Goal: Task Accomplishment & Management: Manage account settings

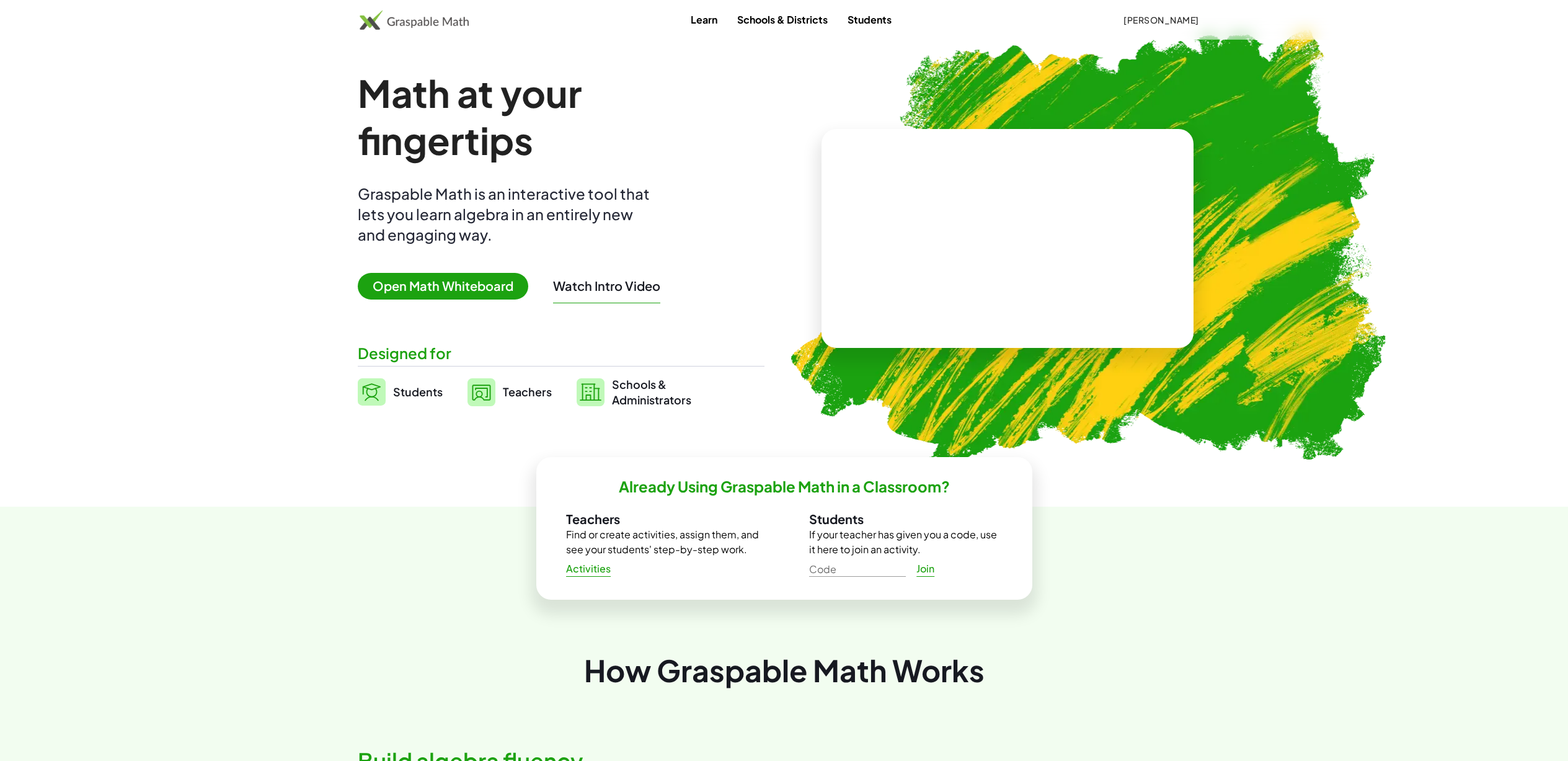
click at [472, 285] on span "Open Math Whiteboard" at bounding box center [443, 286] width 171 height 27
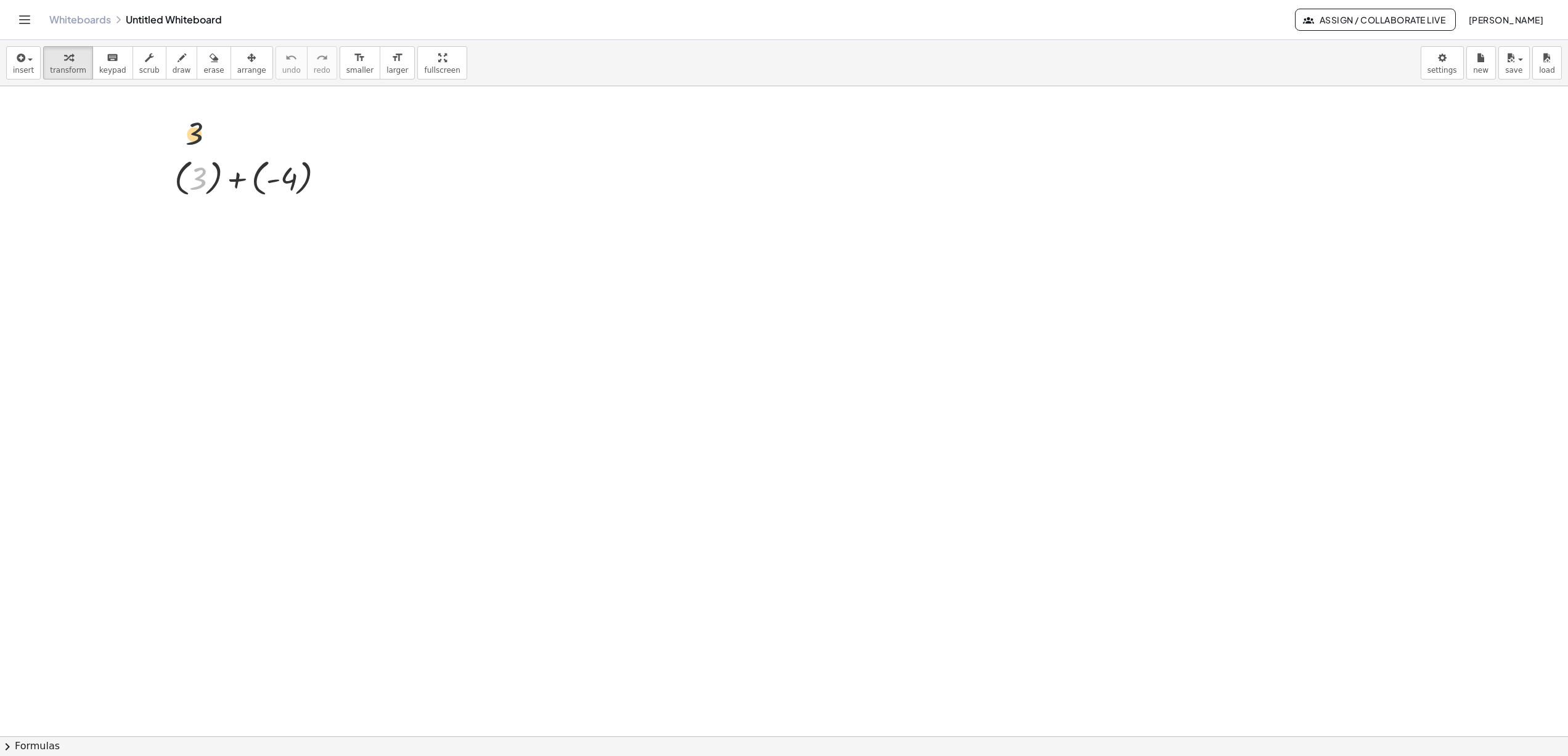
drag, startPoint x: 199, startPoint y: 181, endPoint x: 194, endPoint y: 128, distance: 53.2
drag, startPoint x: 276, startPoint y: 178, endPoint x: 245, endPoint y: 180, distance: 31.1
drag, startPoint x: 194, startPoint y: 182, endPoint x: 231, endPoint y: 175, distance: 37.7
drag, startPoint x: 271, startPoint y: 222, endPoint x: 299, endPoint y: 220, distance: 28.1
drag, startPoint x: 199, startPoint y: 220, endPoint x: 194, endPoint y: 212, distance: 9.4
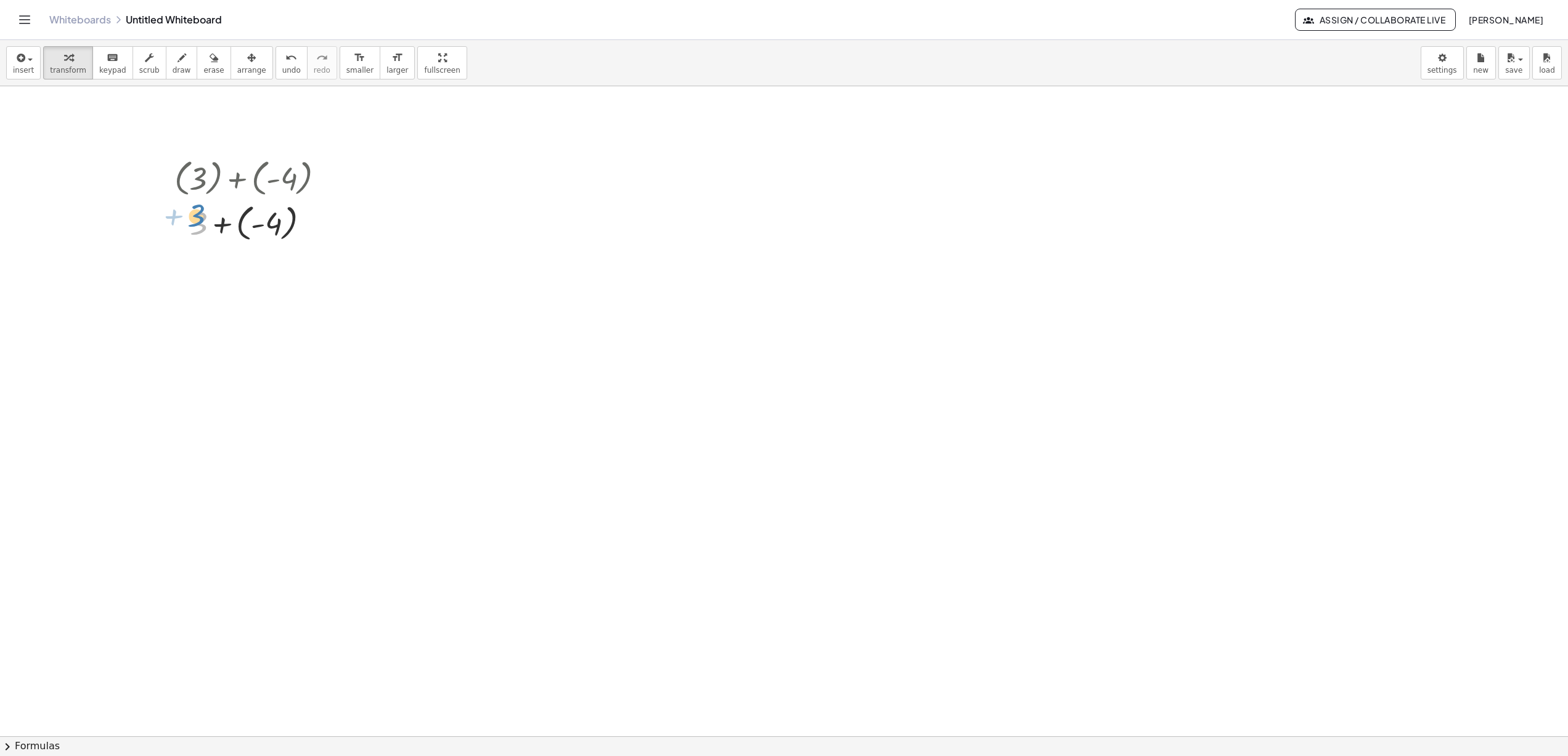
click at [194, 212] on div at bounding box center [254, 222] width 173 height 45
drag, startPoint x: 292, startPoint y: 223, endPoint x: 217, endPoint y: 222, distance: 75.0
click at [217, 222] on div at bounding box center [254, 222] width 173 height 45
click at [1486, 27] on button "[PERSON_NAME]" at bounding box center [1505, 20] width 95 height 22
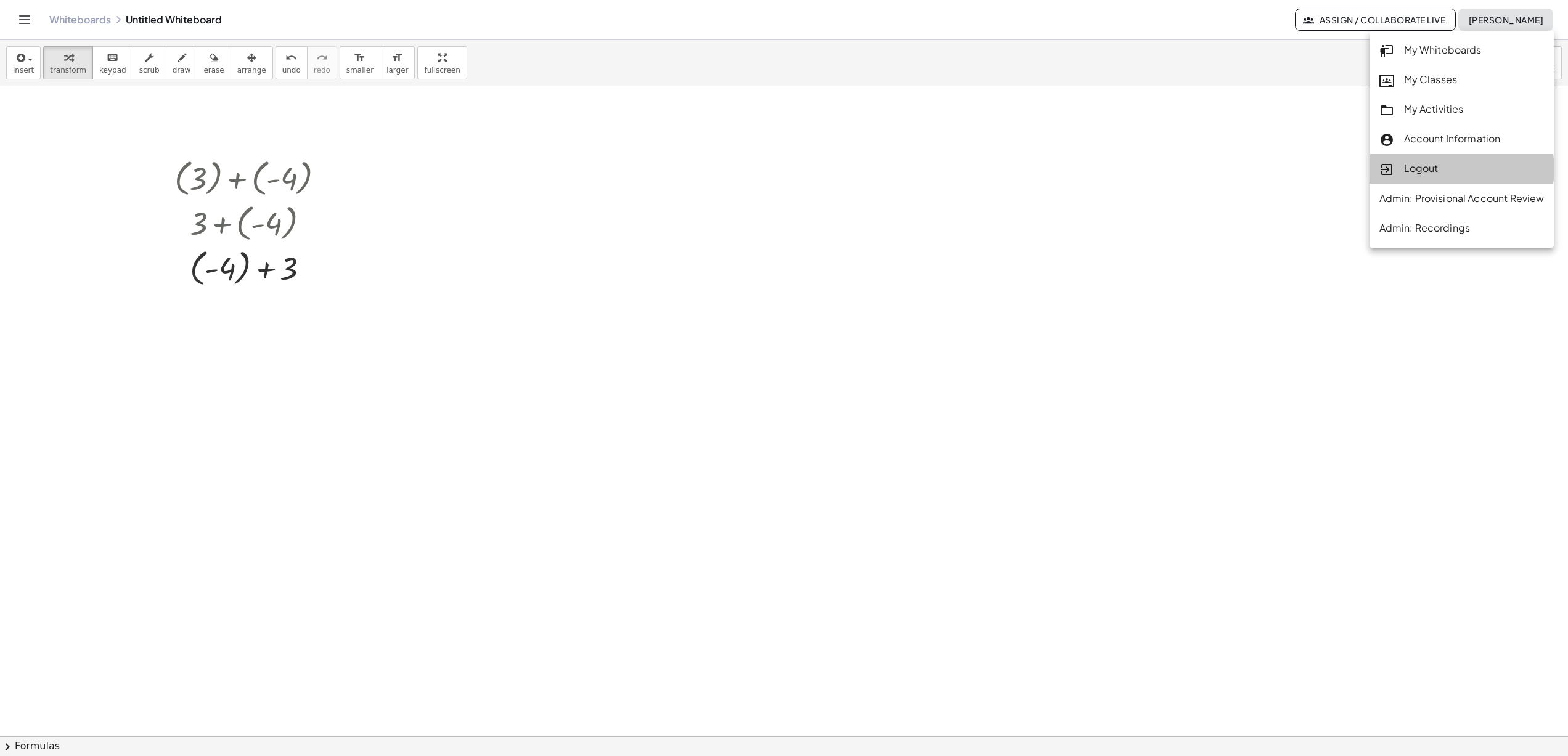
click at [1438, 178] on div "Logout" at bounding box center [1460, 169] width 185 height 30
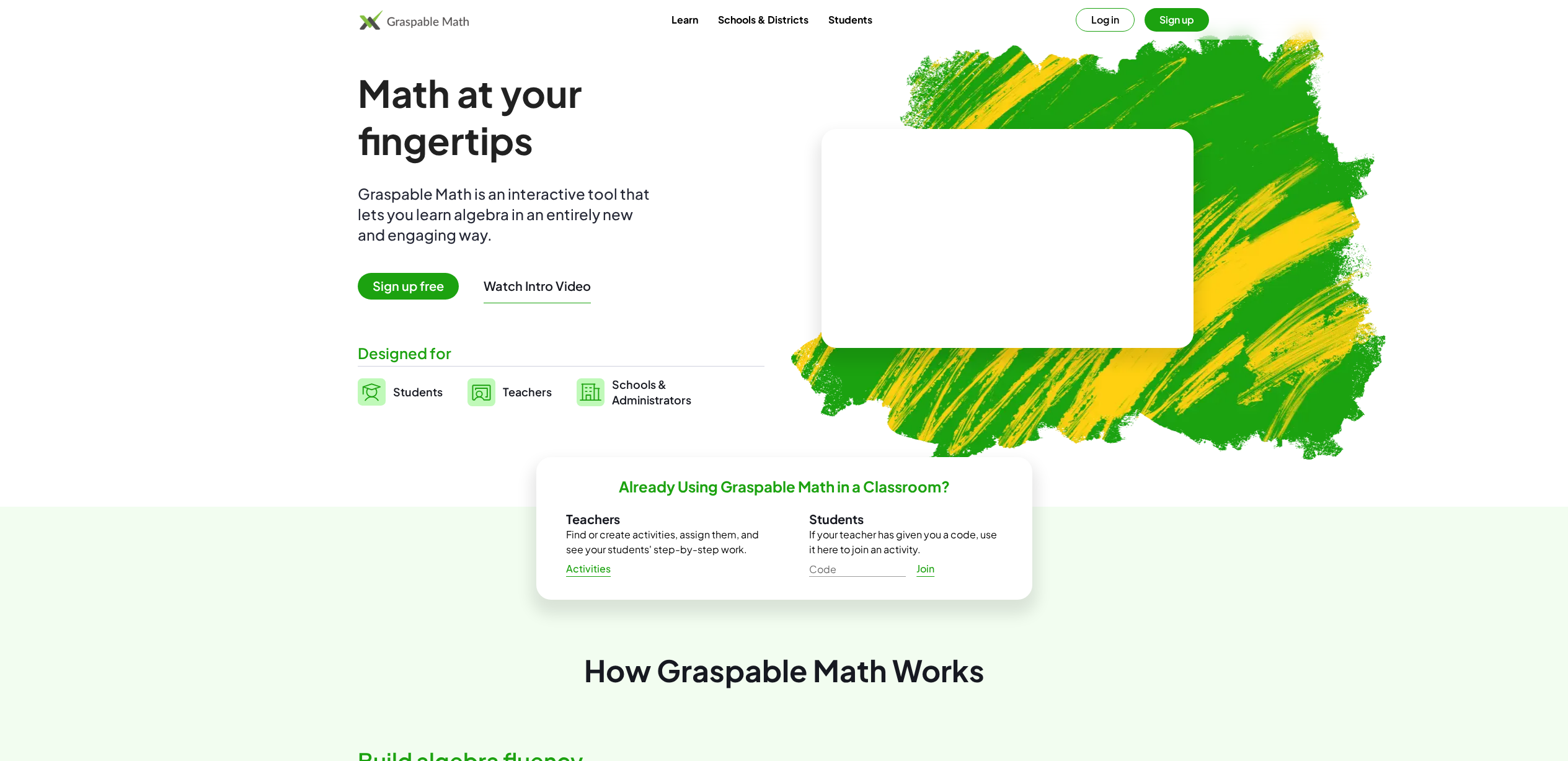
click at [1109, 26] on button "Log in" at bounding box center [1104, 20] width 59 height 24
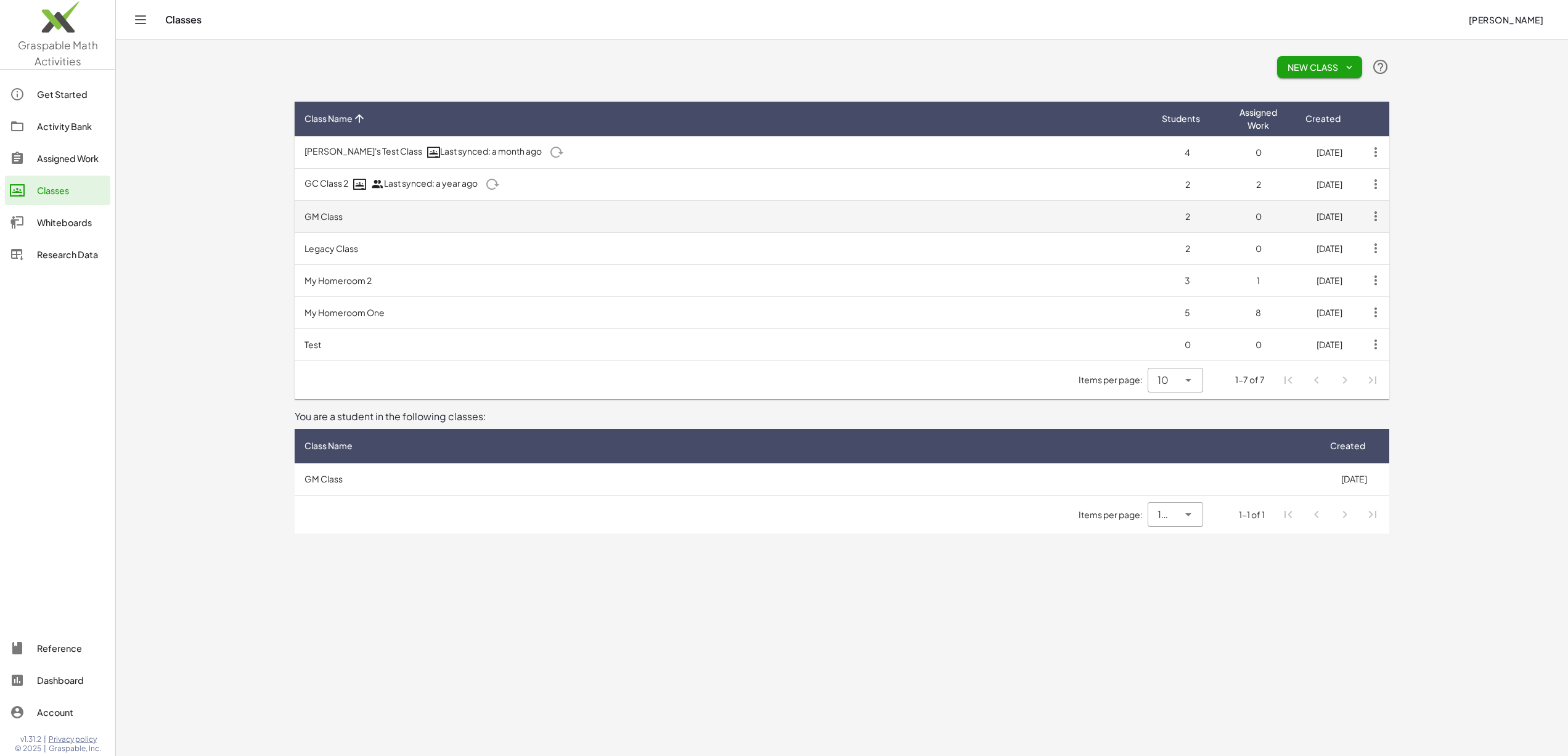
click at [576, 214] on td "GM Class" at bounding box center [722, 216] width 858 height 32
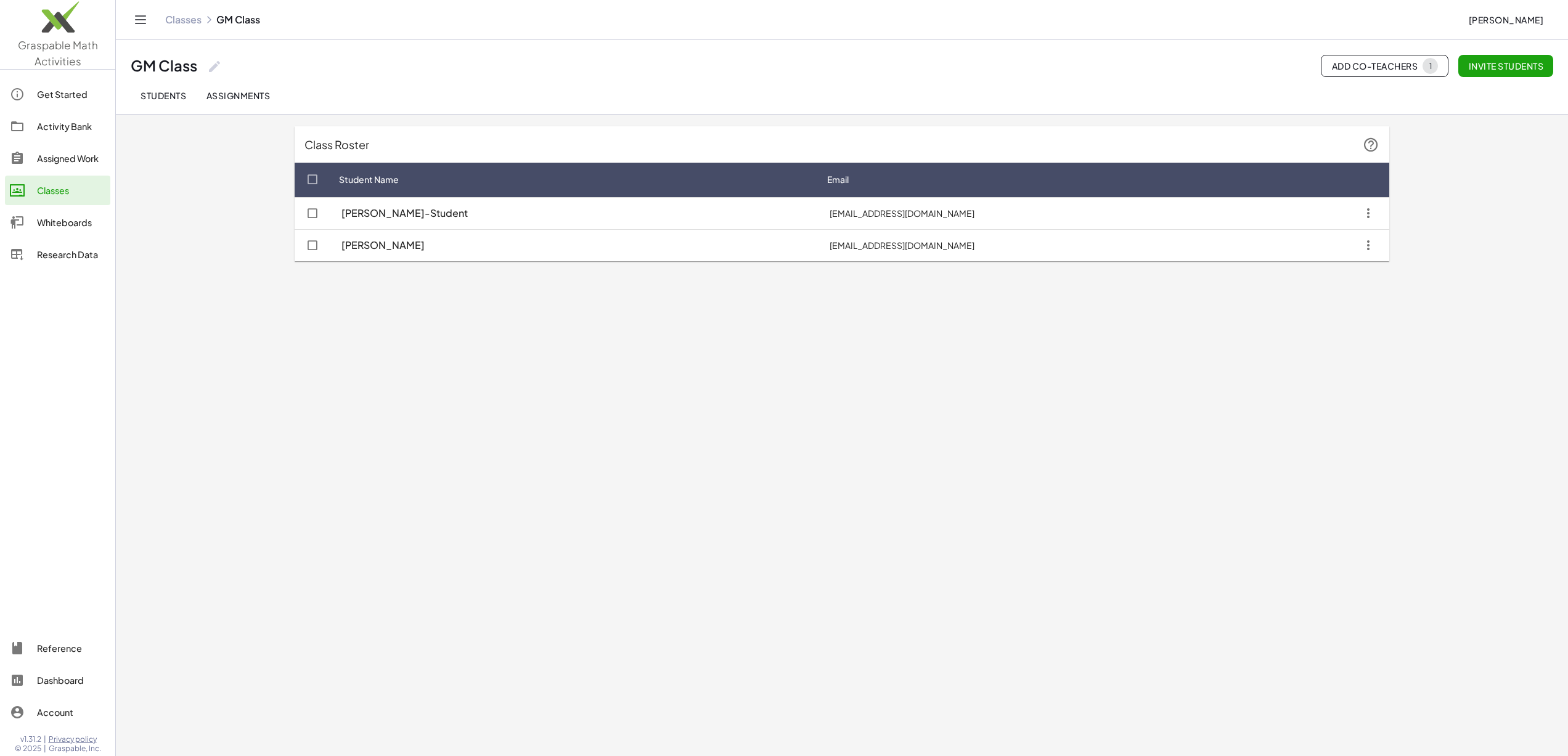
click at [1494, 66] on span "Invite students" at bounding box center [1505, 65] width 75 height 11
click at [1503, 65] on span "Invite students" at bounding box center [1505, 65] width 75 height 11
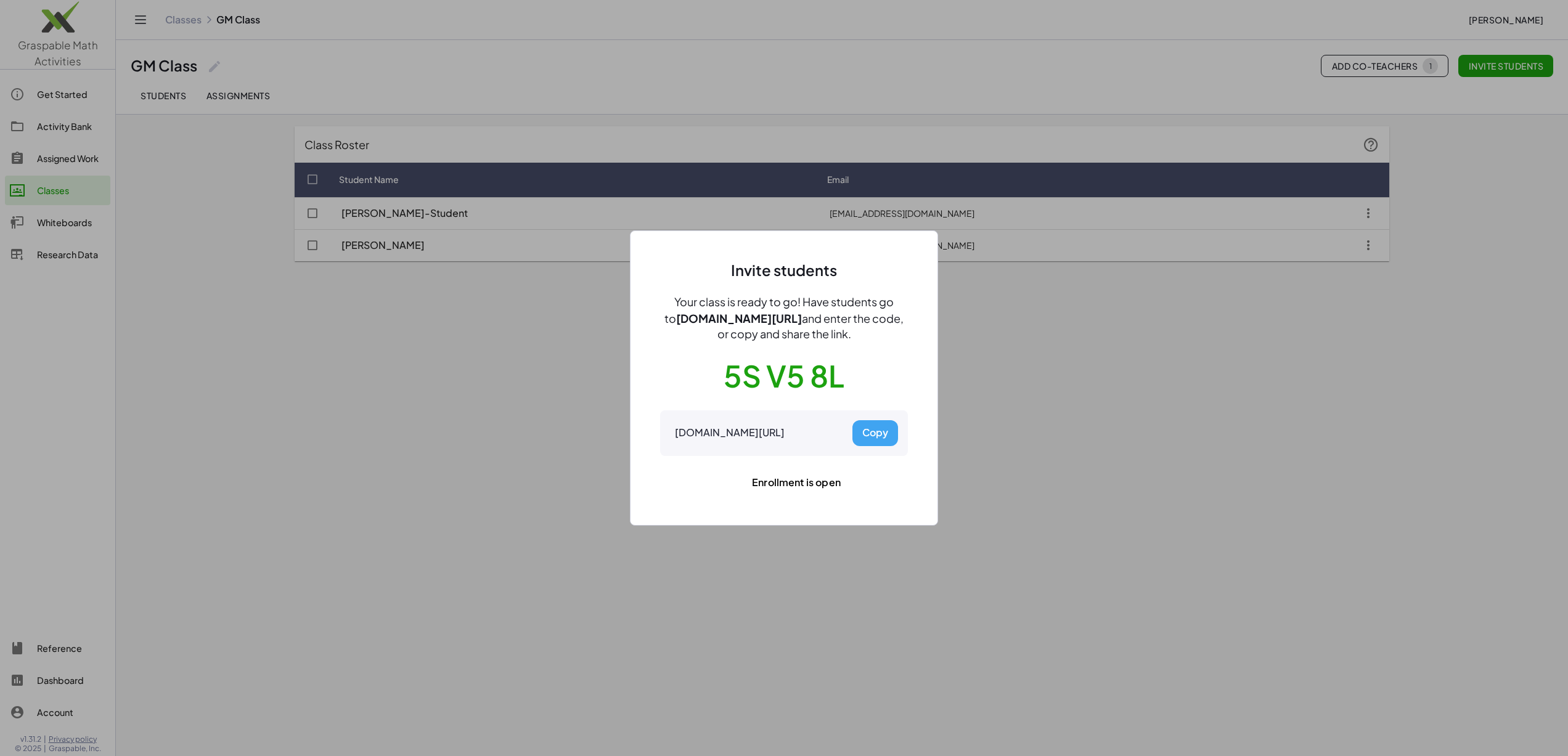
click at [712, 622] on div at bounding box center [784, 378] width 1568 height 756
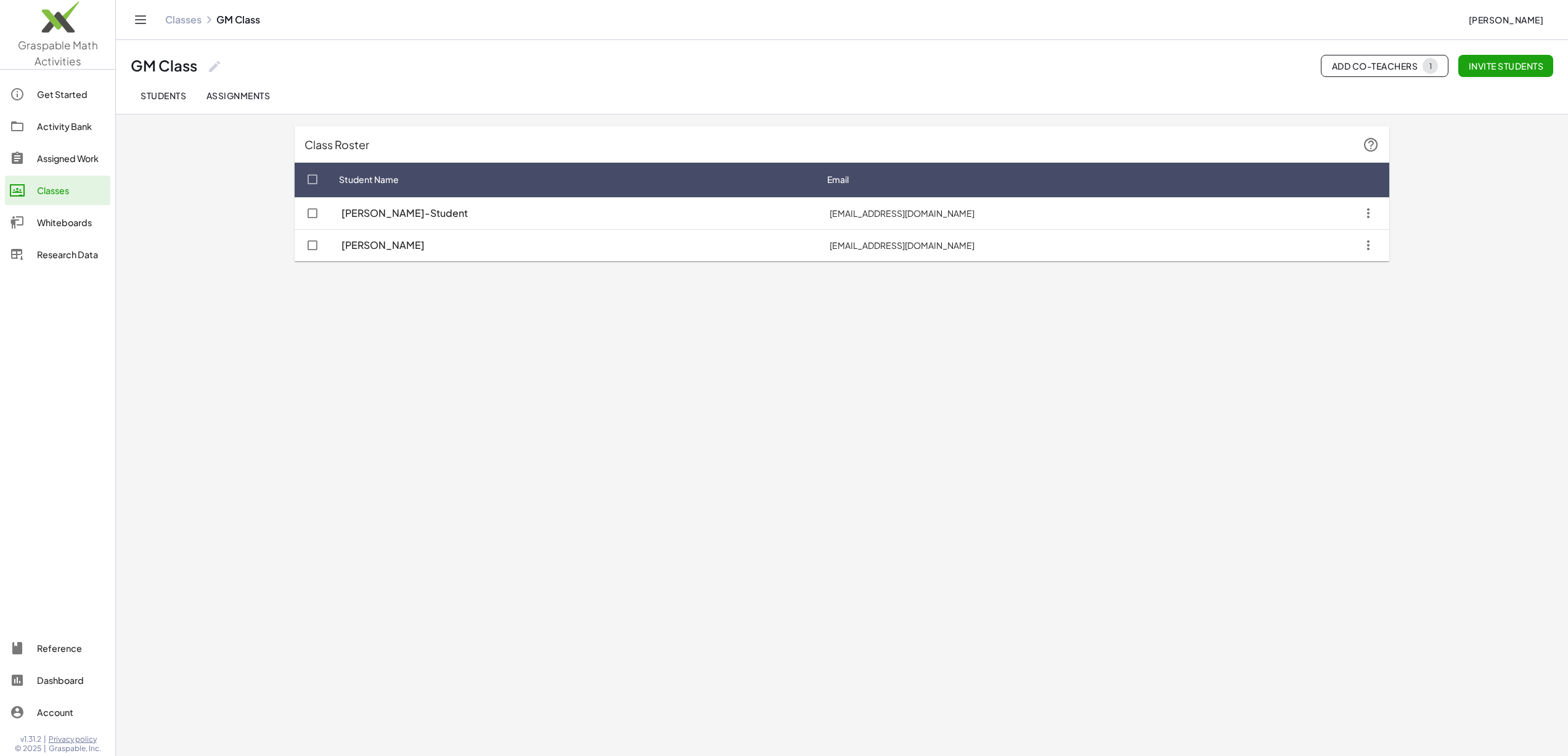
click at [182, 26] on link "Classes" at bounding box center [183, 20] width 37 height 12
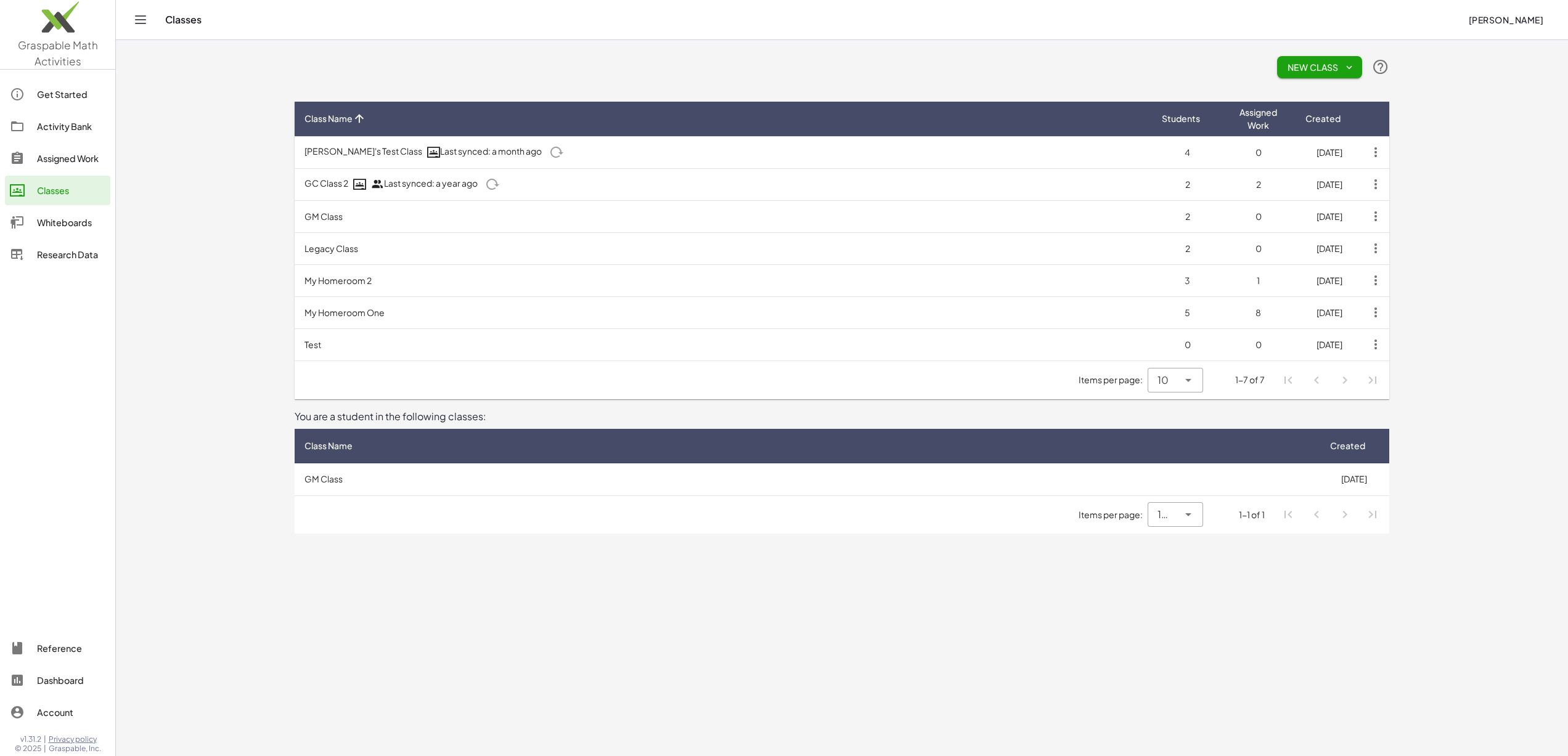
click at [1319, 61] on span "New Class" at bounding box center [1319, 66] width 65 height 11
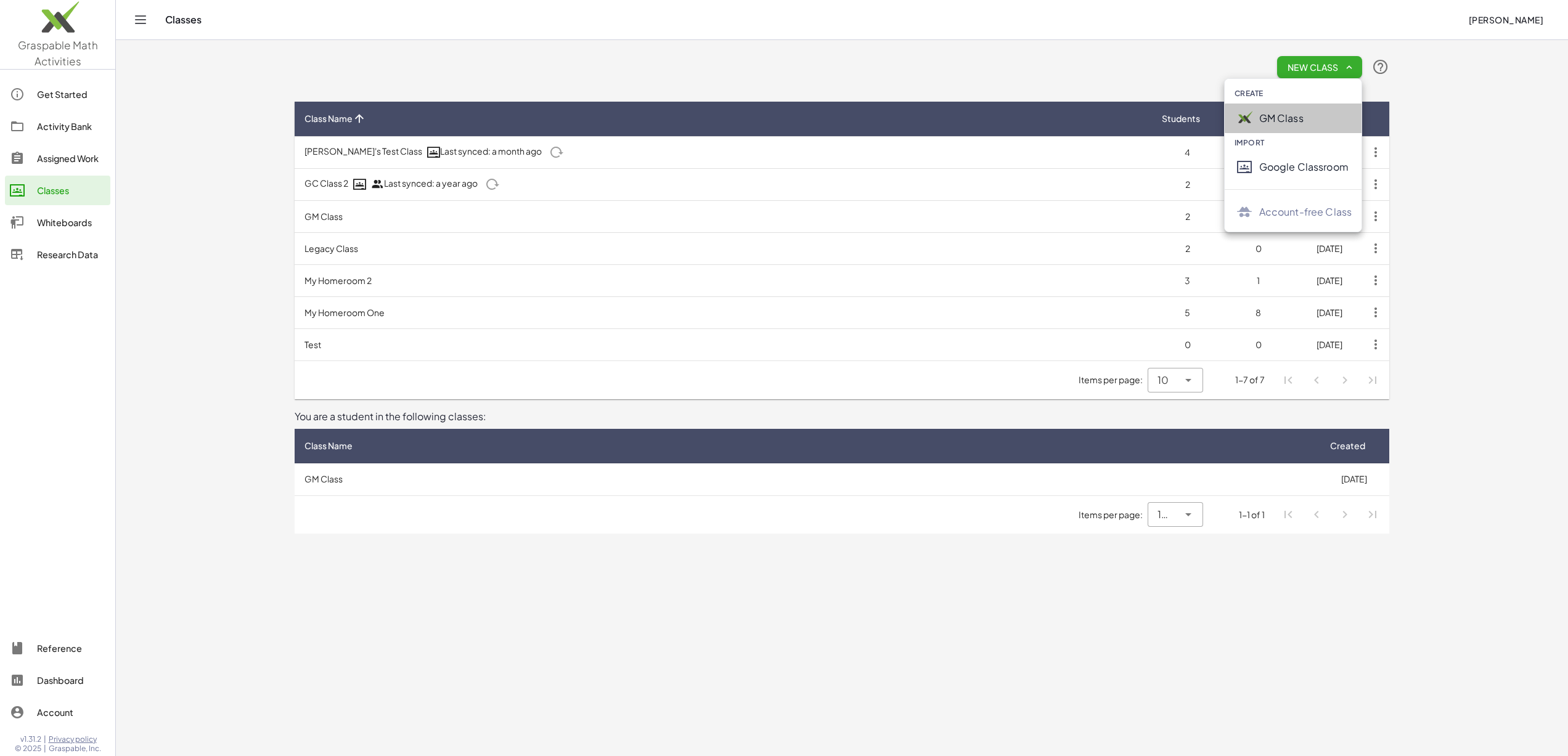
click at [1271, 114] on div "GM Class" at bounding box center [1306, 117] width 93 height 15
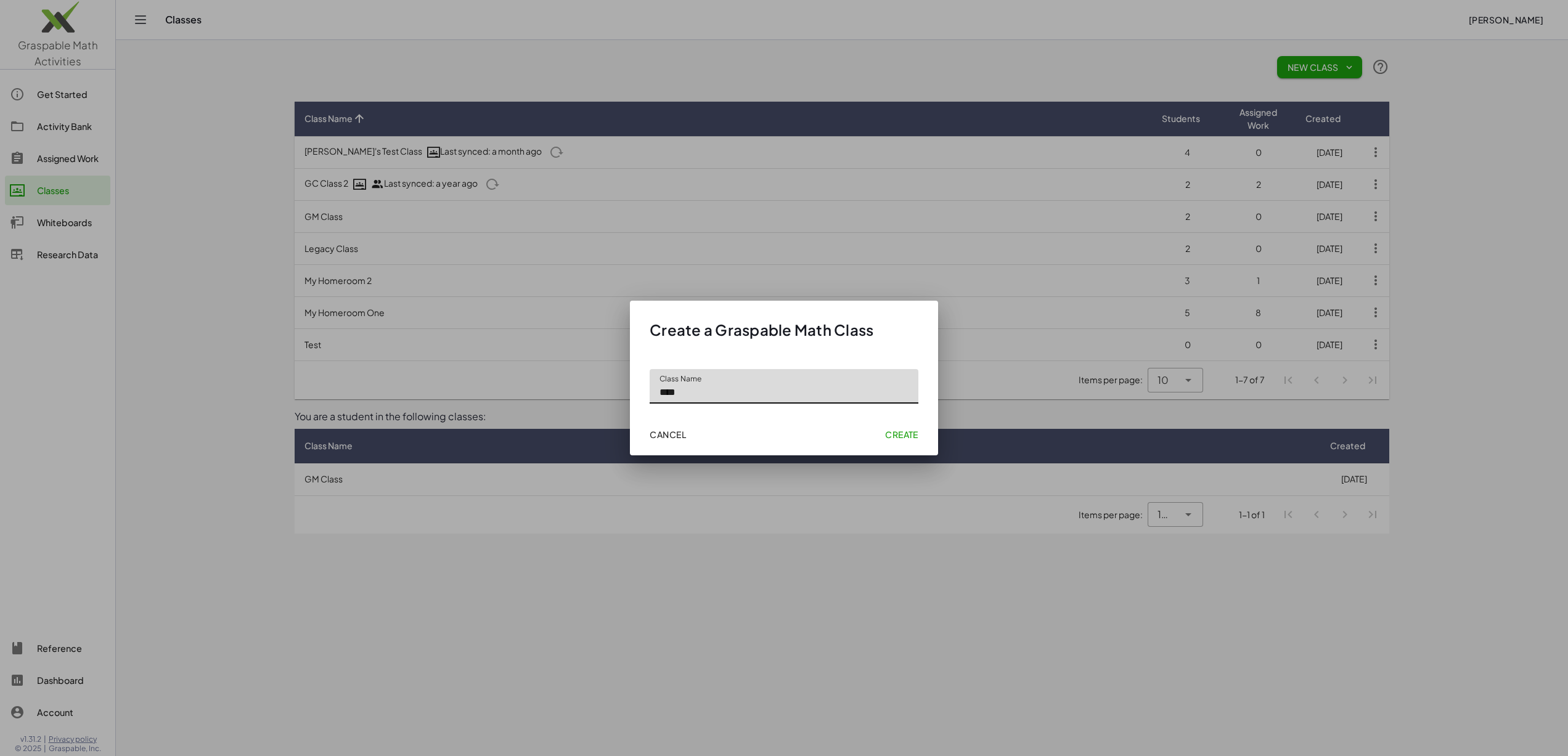
type input "****"
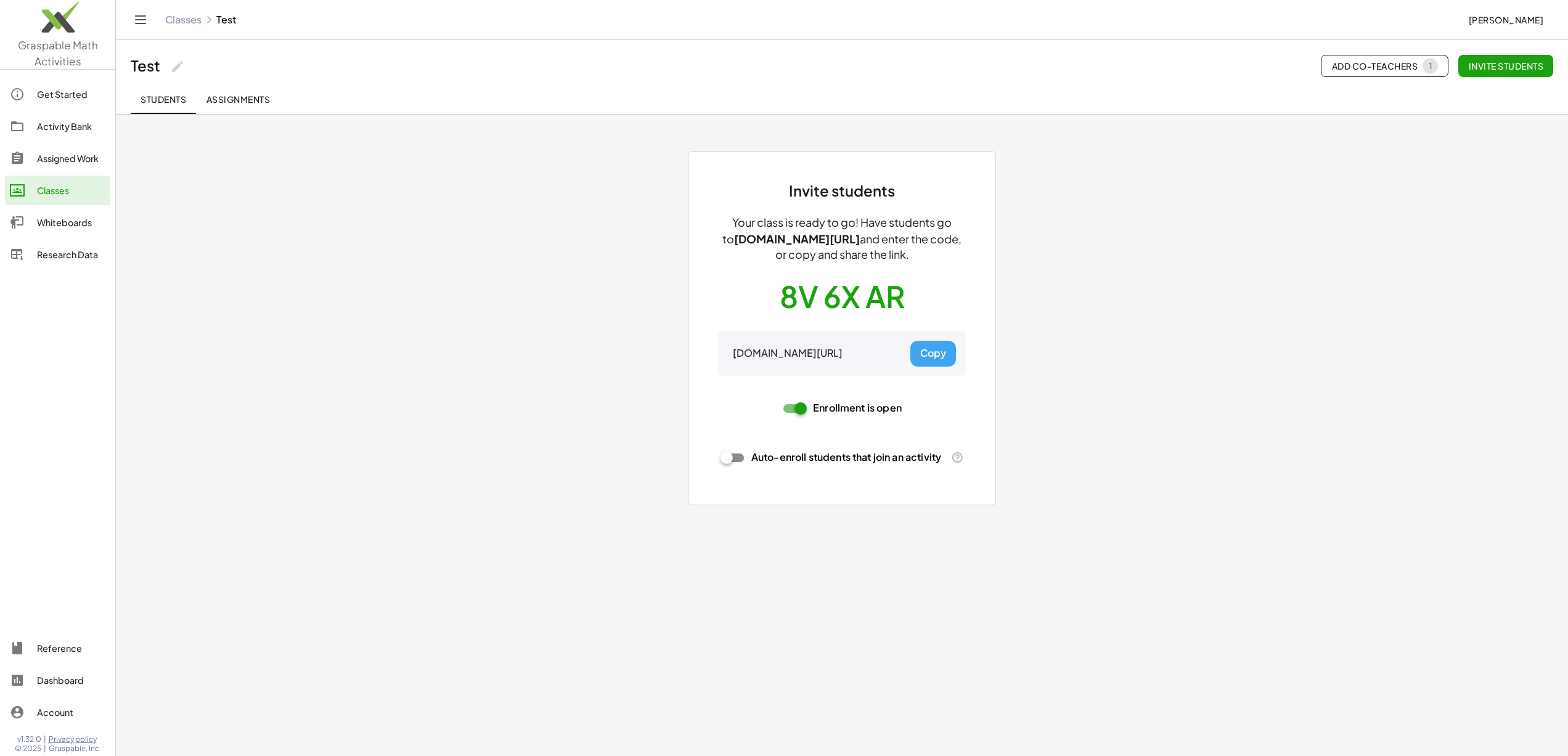
click at [187, 19] on link "Classes" at bounding box center [183, 20] width 37 height 12
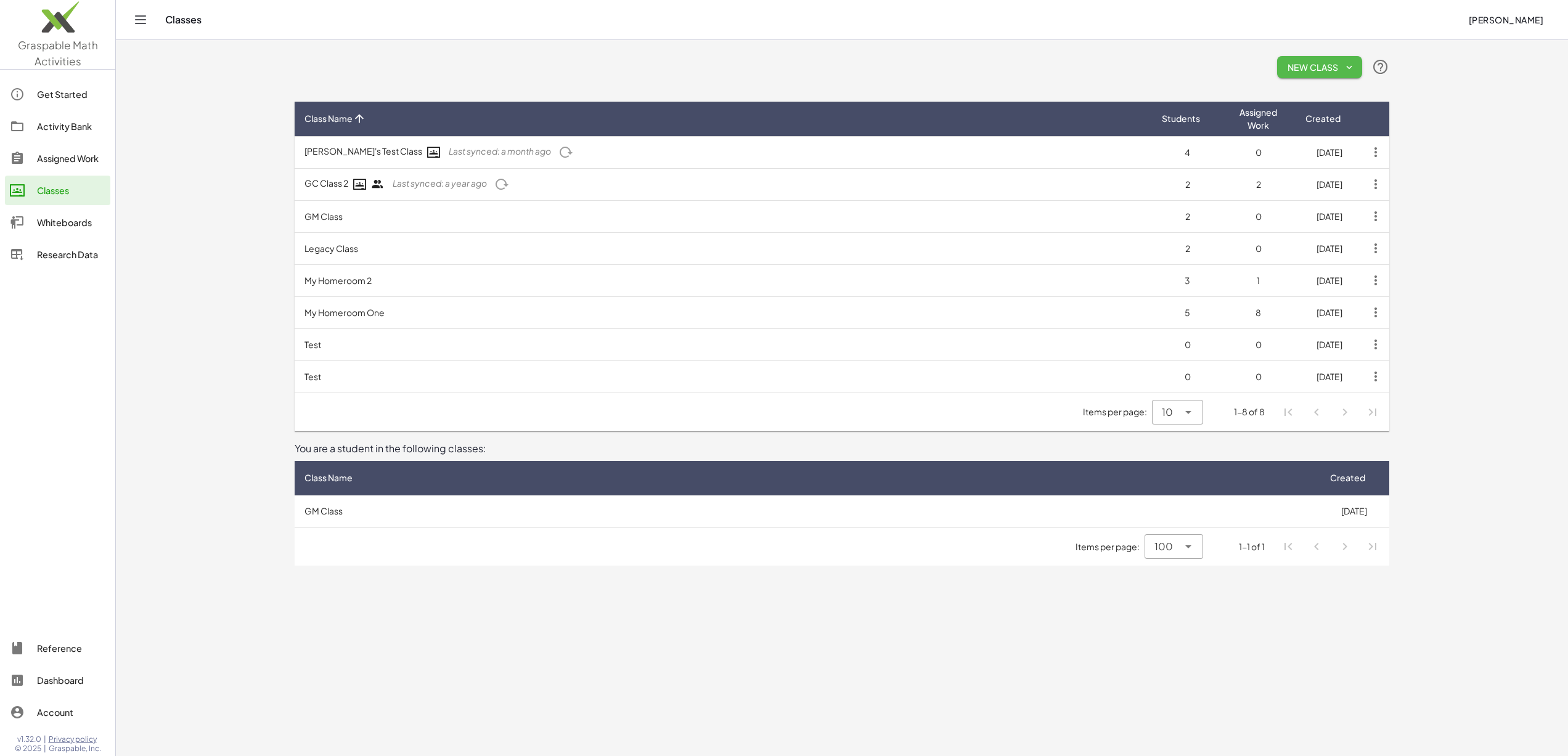
click at [1295, 56] on button "New Class" at bounding box center [1319, 67] width 85 height 22
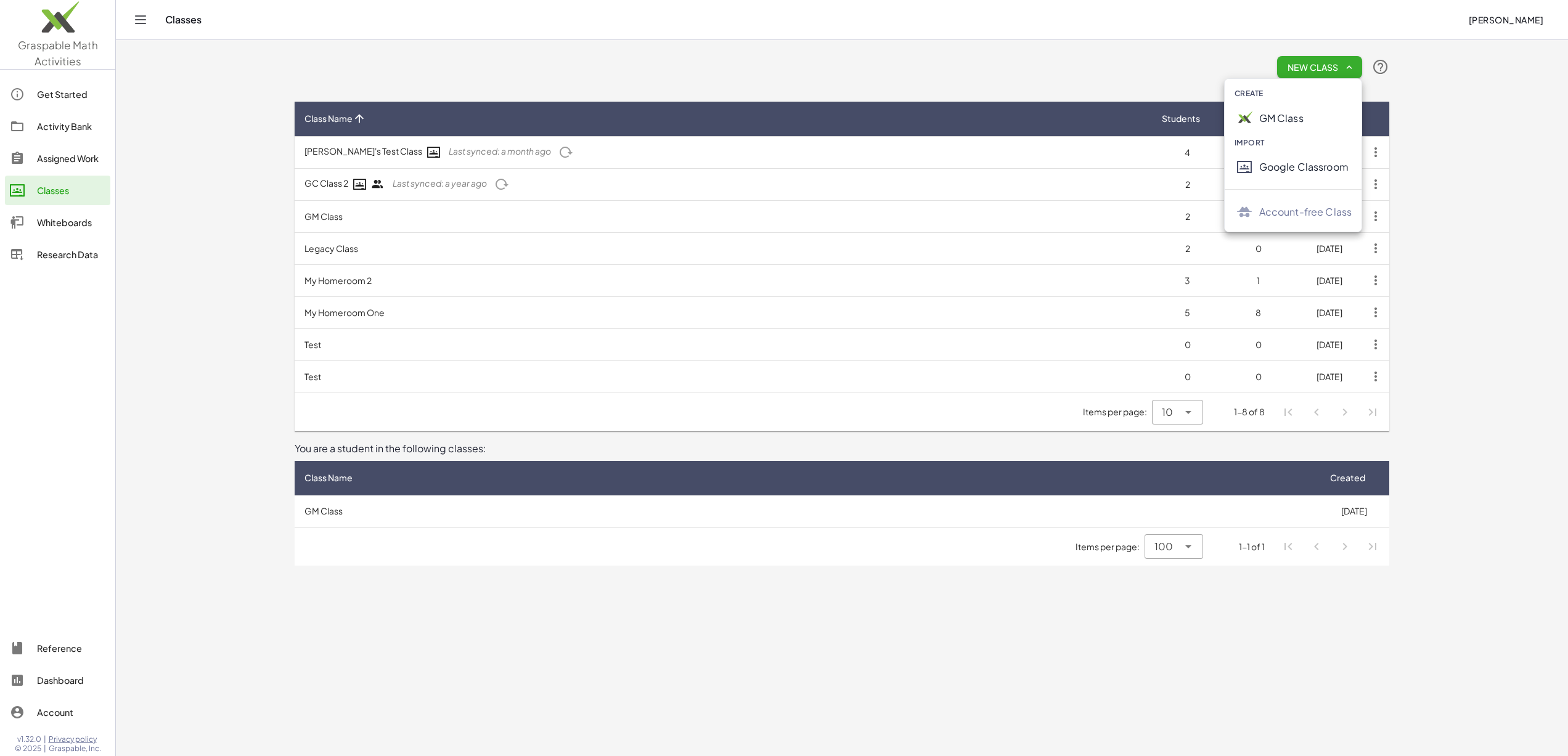
click at [1276, 114] on div "GM Class" at bounding box center [1306, 117] width 93 height 15
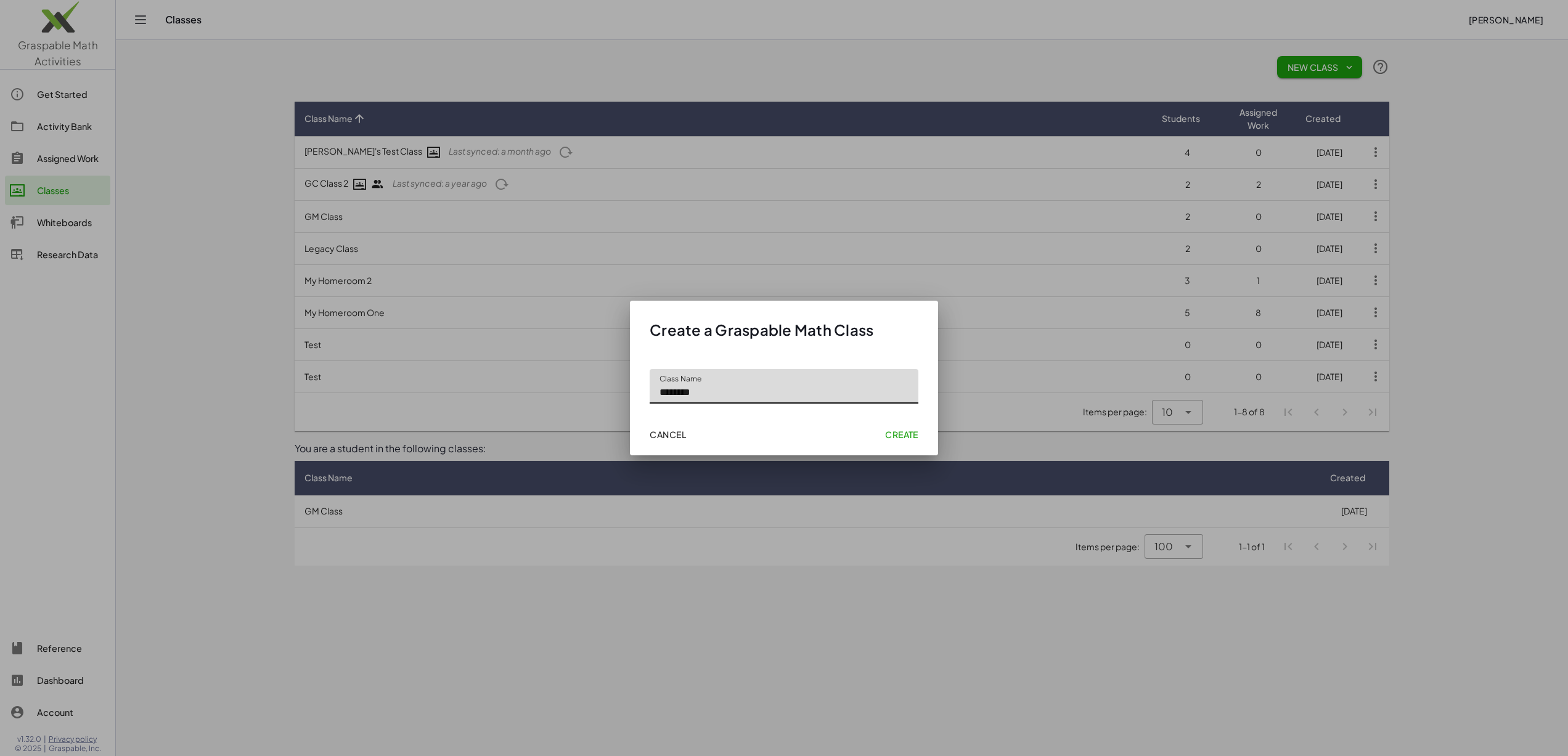
type input "********"
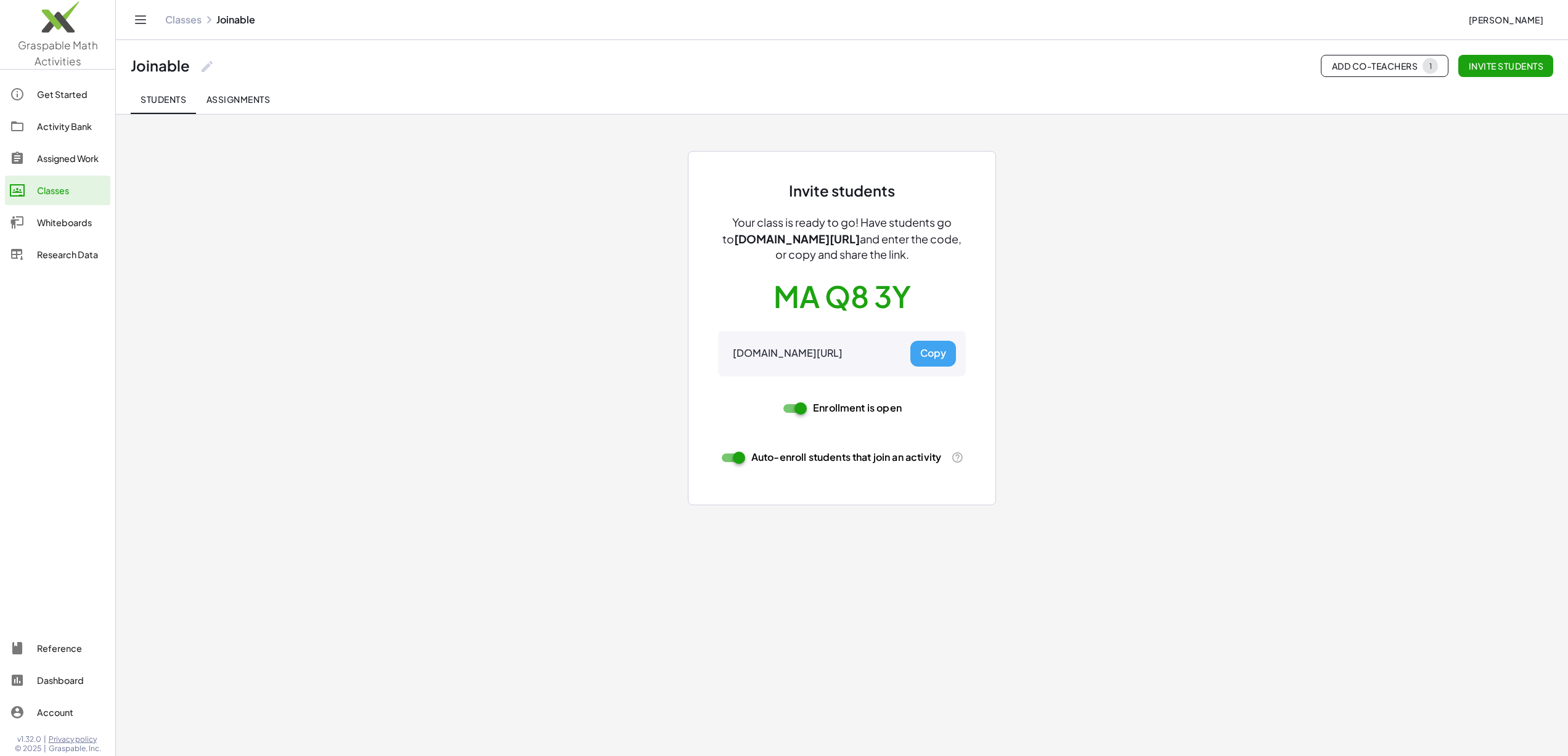
click at [925, 367] on button "Copy" at bounding box center [933, 353] width 45 height 26
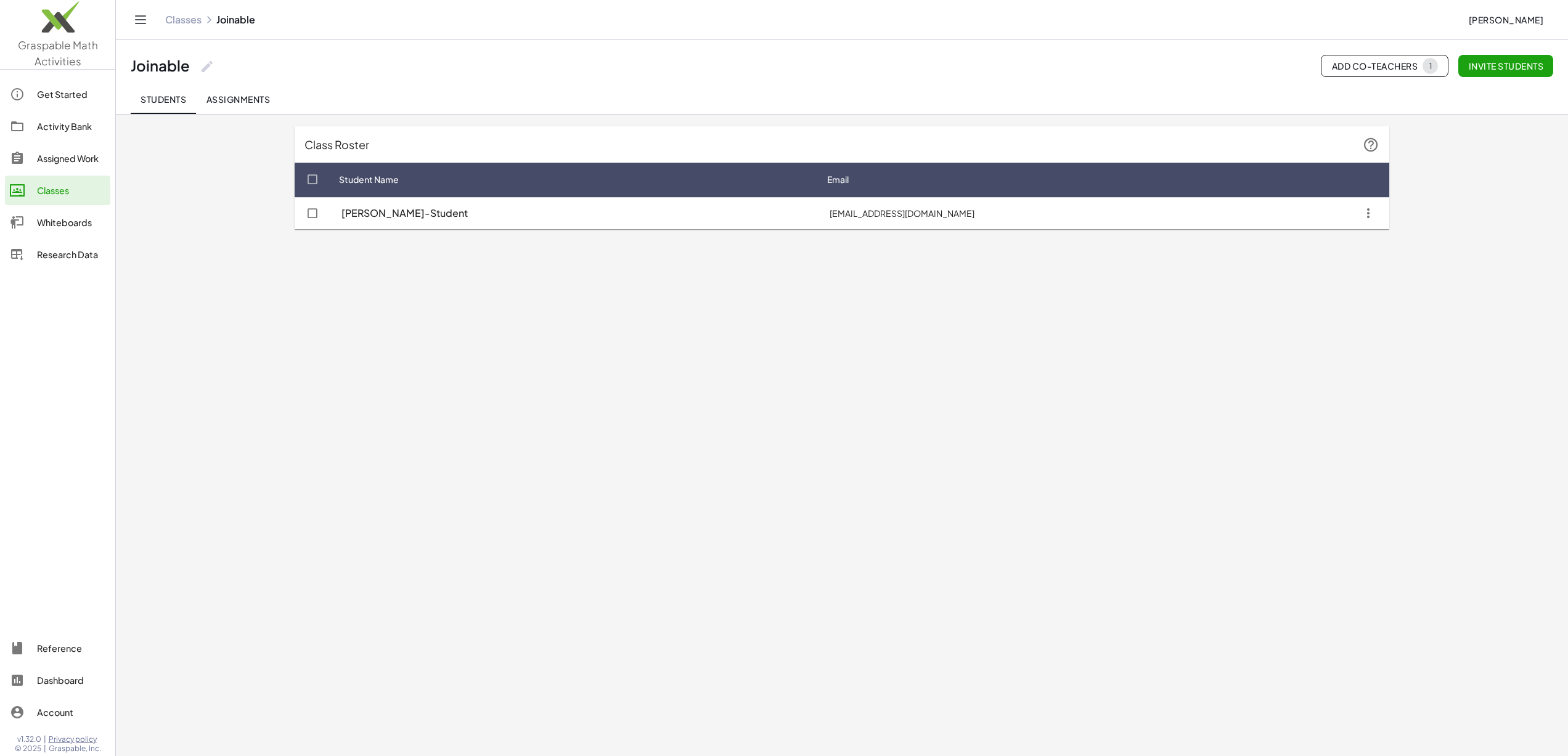
click at [1377, 209] on icon "button" at bounding box center [1368, 213] width 22 height 22
click at [1398, 279] on div "Delete student" at bounding box center [1402, 273] width 71 height 15
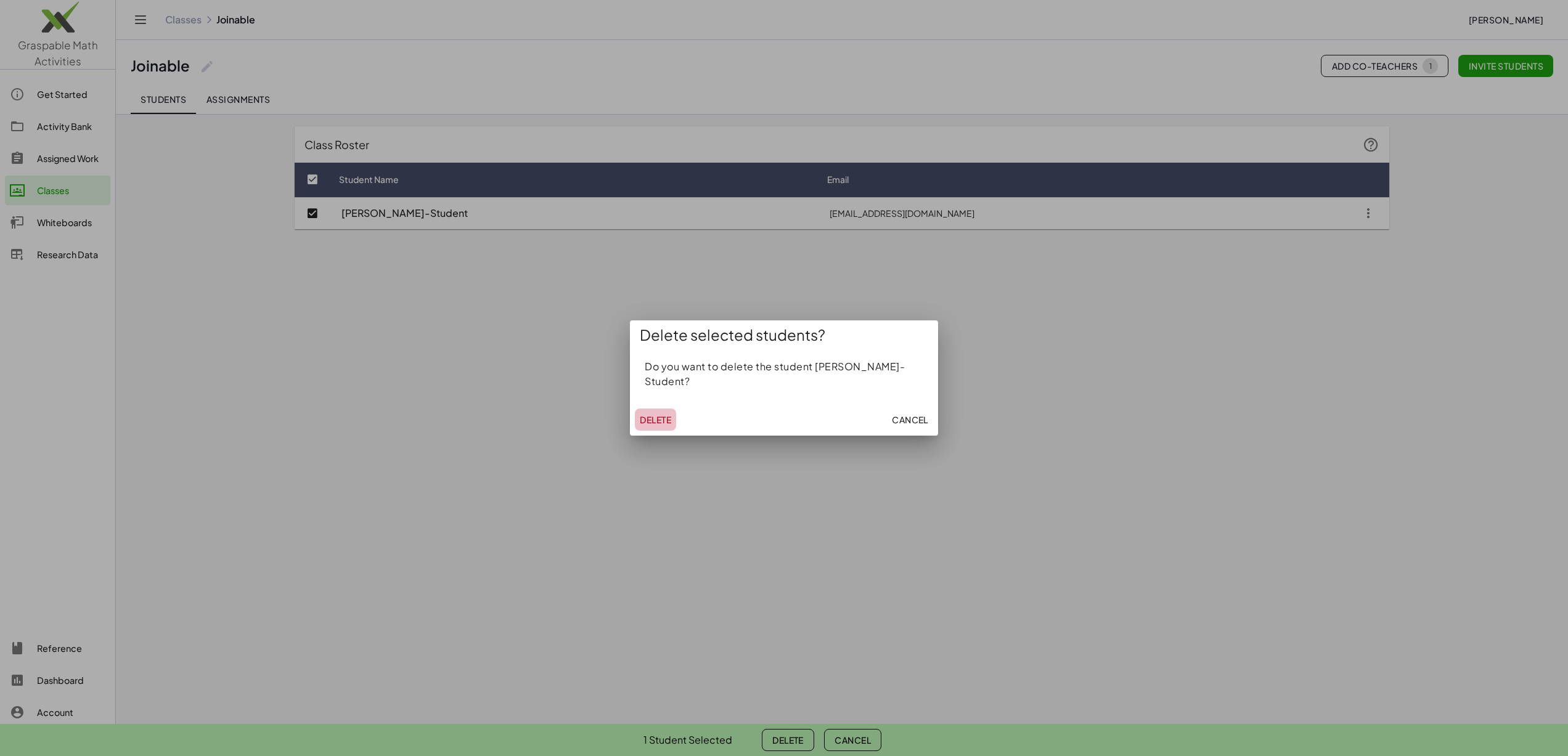
click at [669, 415] on span "Delete" at bounding box center [655, 419] width 32 height 11
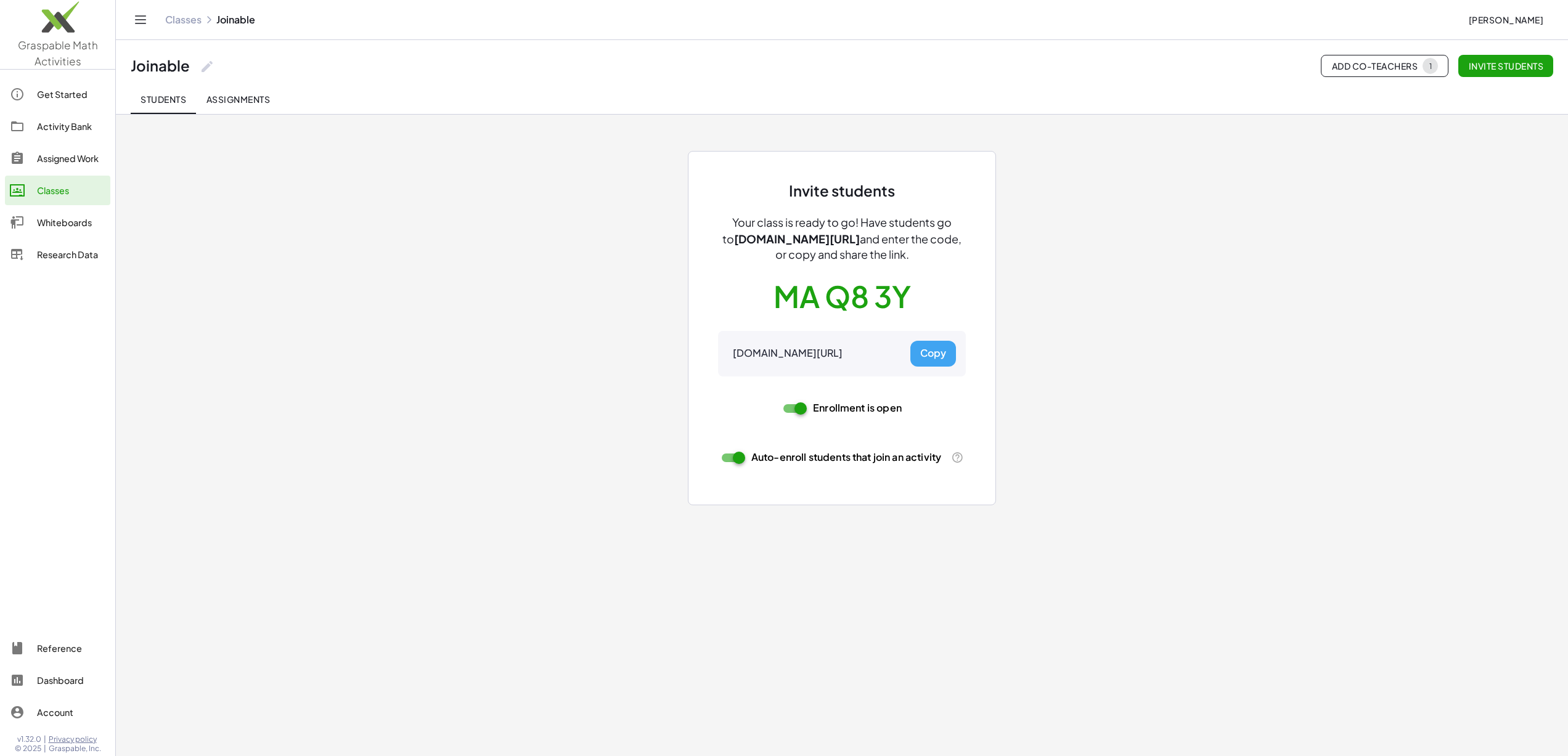
click at [158, 98] on span "Students" at bounding box center [163, 99] width 45 height 11
